Goal: Find contact information: Find contact information

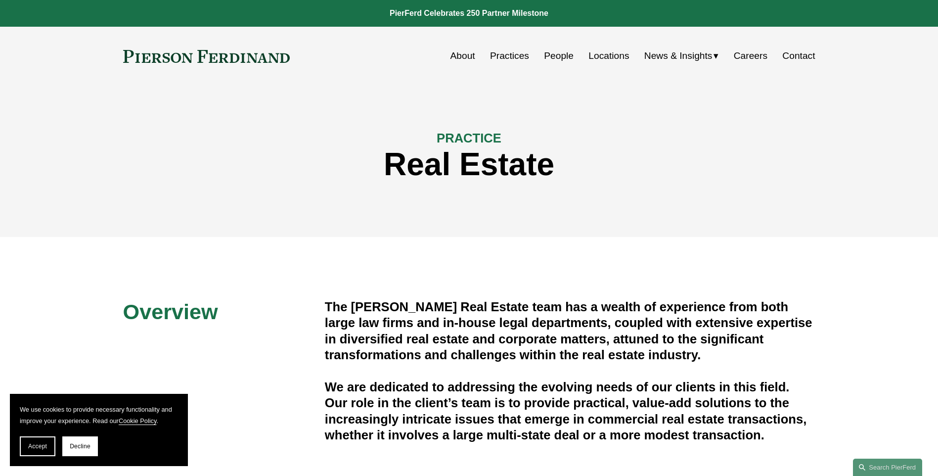
click at [809, 58] on link "Contact" at bounding box center [798, 55] width 33 height 19
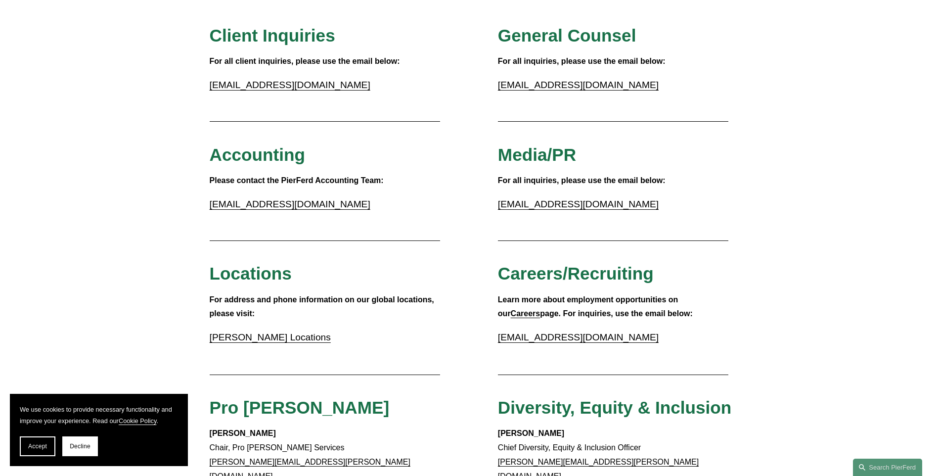
scroll to position [99, 0]
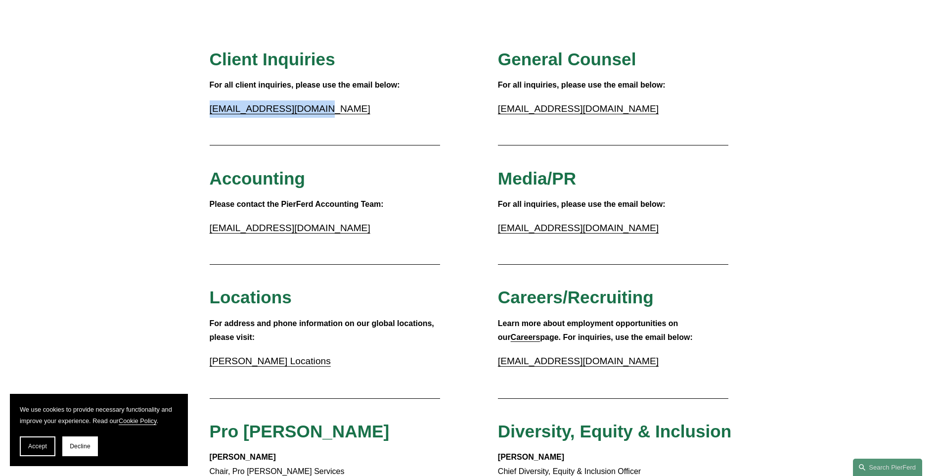
drag, startPoint x: 341, startPoint y: 108, endPoint x: 200, endPoint y: 110, distance: 141.5
copy link "inquiries@pierferd.com"
